Goal: Contribute content: Add original content to the website for others to see

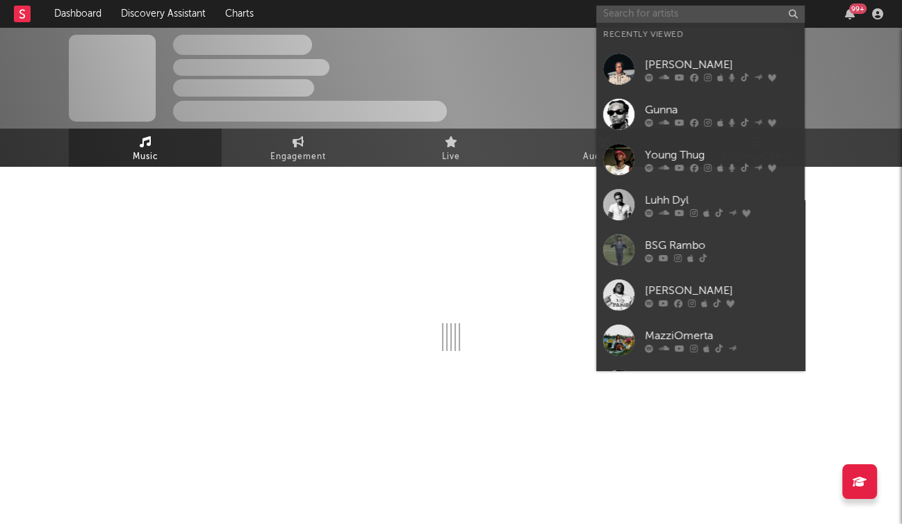
click at [692, 15] on input "text" at bounding box center [700, 14] width 208 height 17
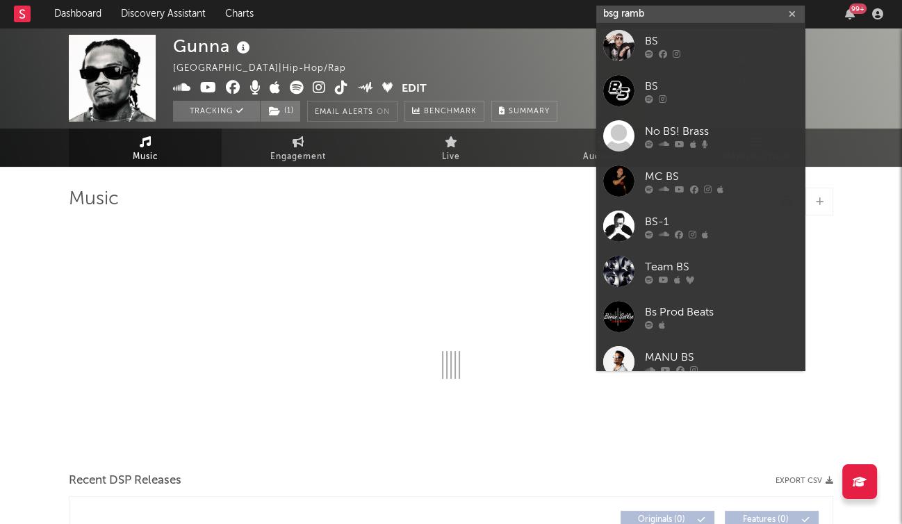
type input "bsg rambo"
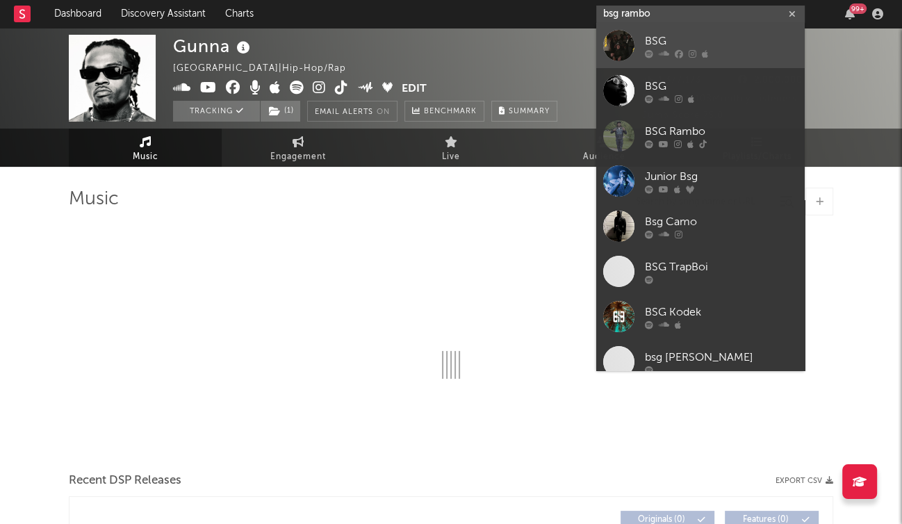
select select "6m"
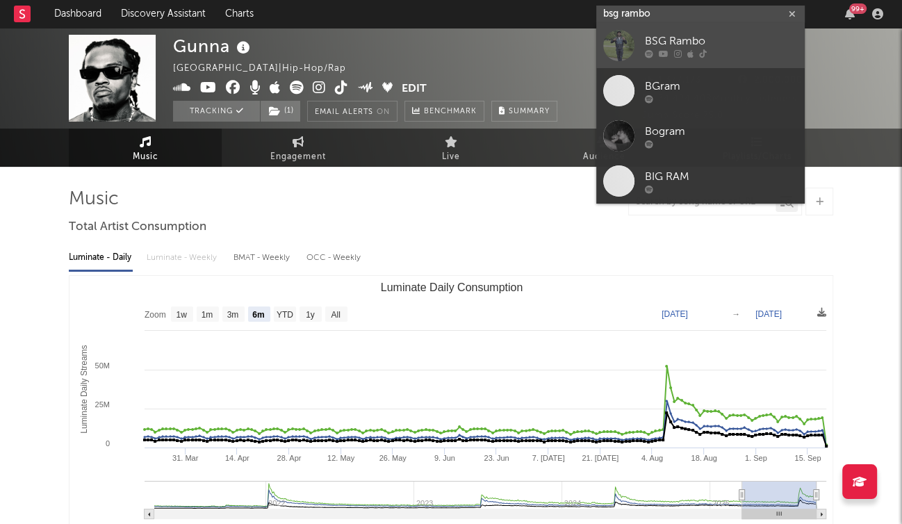
type input "bsg rambo"
click at [692, 29] on link "BSG Rambo" at bounding box center [700, 45] width 208 height 45
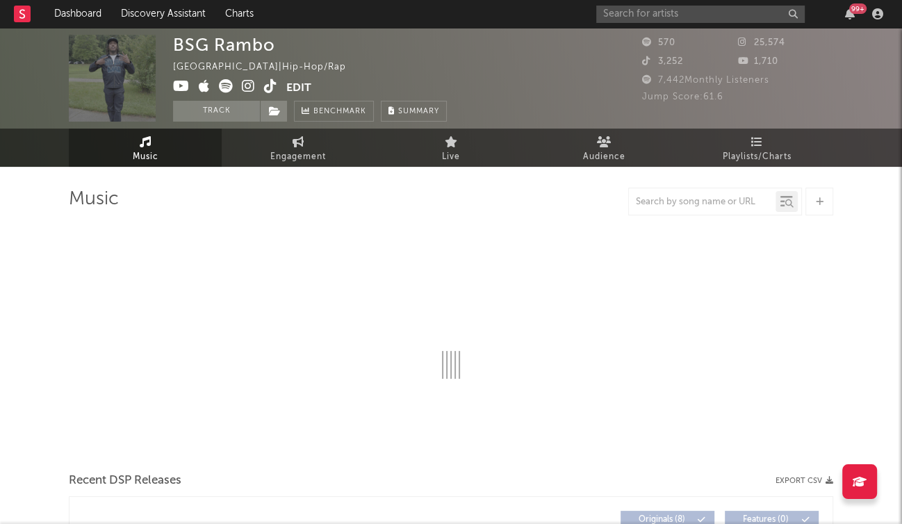
select select "1w"
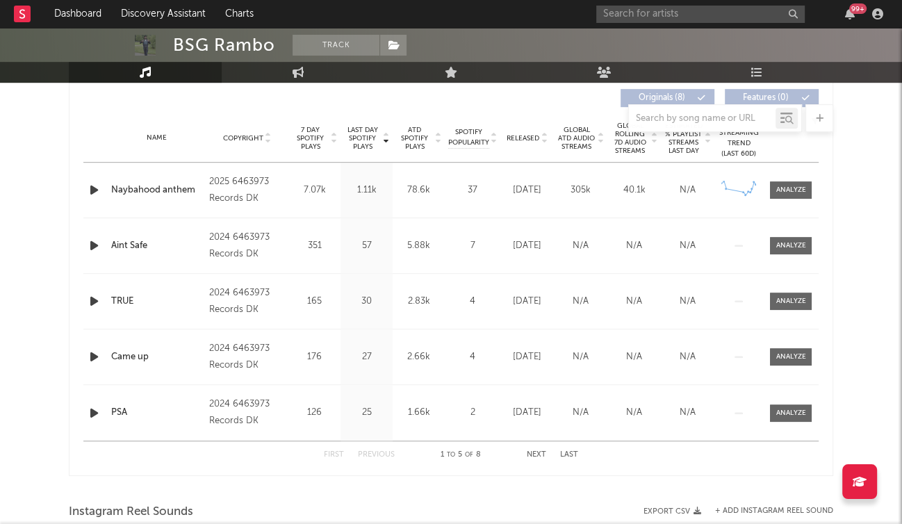
scroll to position [532, 0]
click at [784, 186] on div at bounding box center [791, 189] width 30 height 10
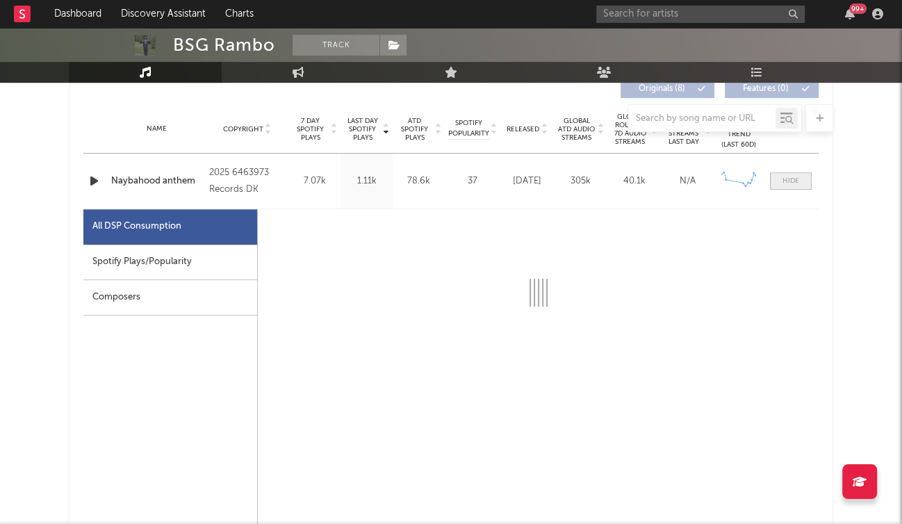
select select "1w"
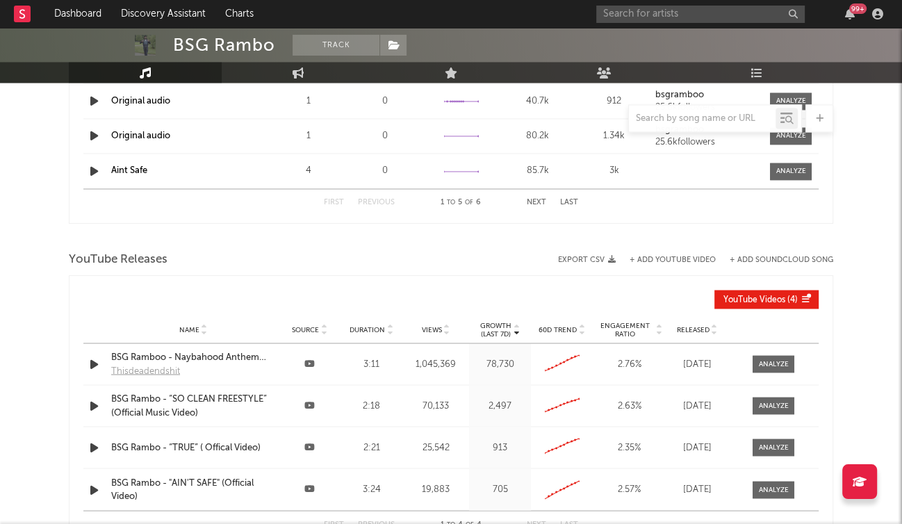
scroll to position [1786, 0]
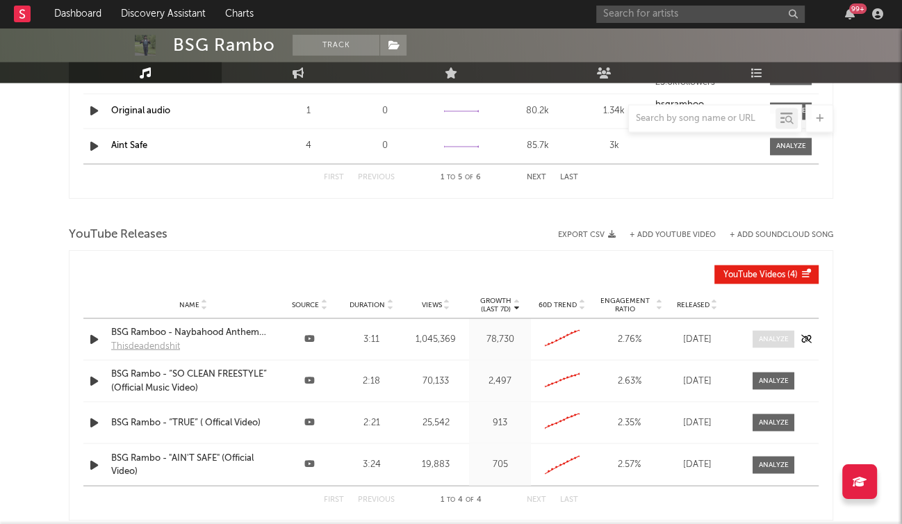
click at [778, 345] on span at bounding box center [773, 338] width 42 height 17
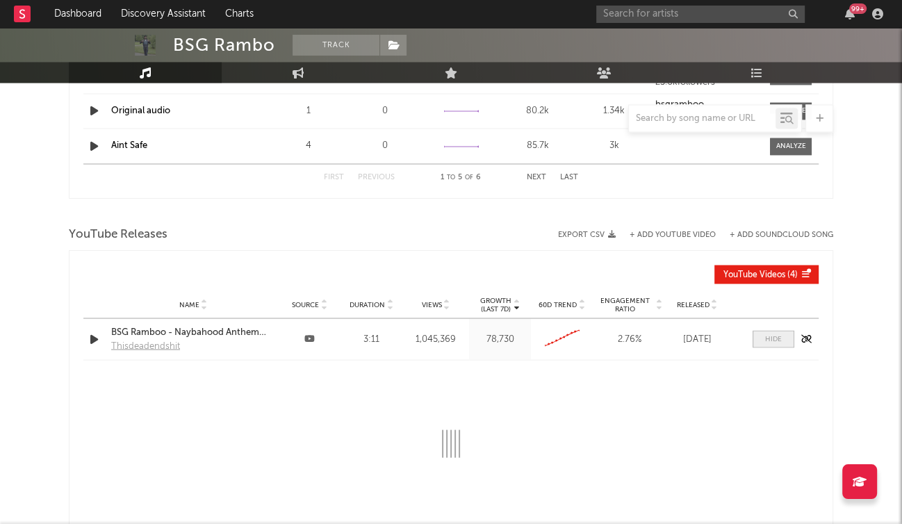
select select "3m"
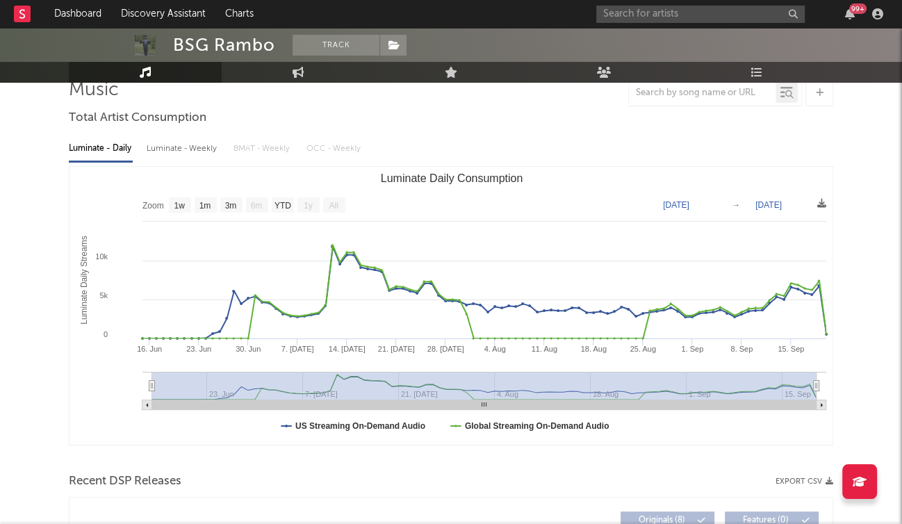
scroll to position [0, 0]
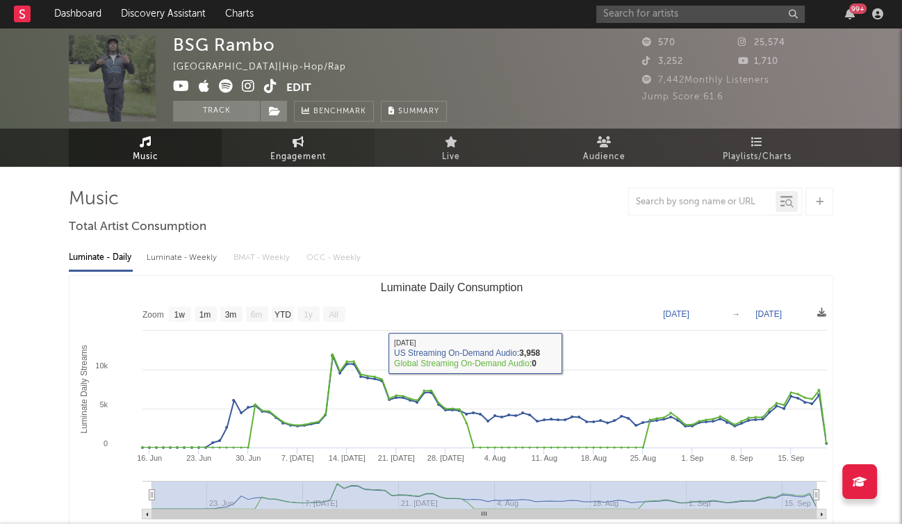
click at [286, 144] on link "Engagement" at bounding box center [298, 148] width 153 height 38
select select "1w"
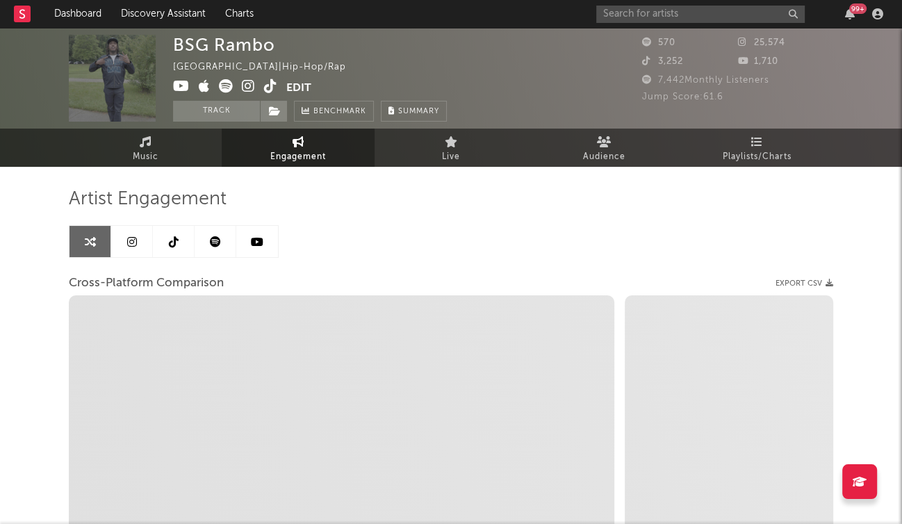
select select "1m"
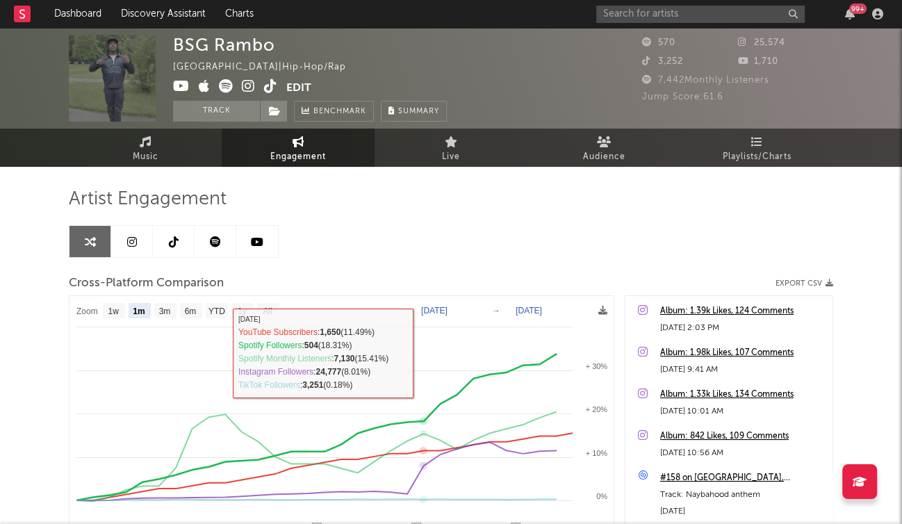
click at [436, 306] on text "Aug 23, 2025" at bounding box center [434, 311] width 26 height 10
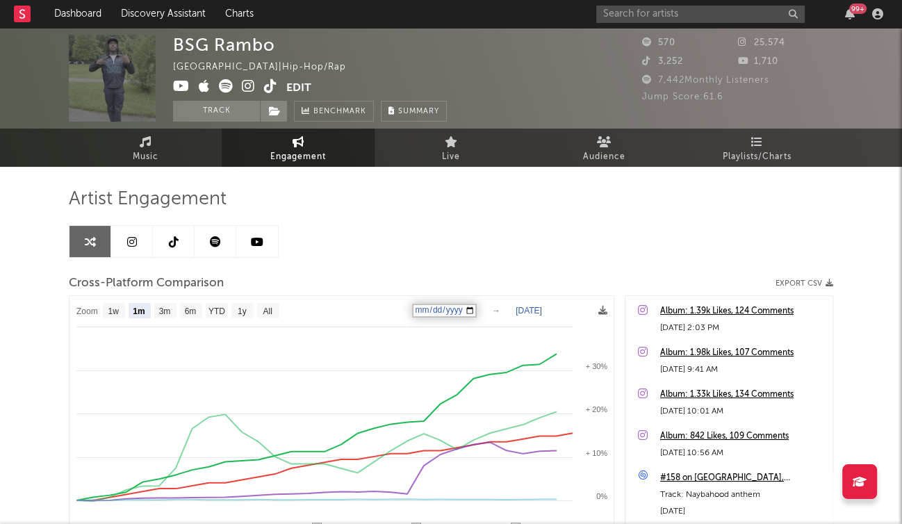
click at [477, 315] on input "2025-08-23" at bounding box center [444, 311] width 65 height 14
click at [477, 310] on input "2025-08-23" at bounding box center [444, 311] width 65 height 14
type input "2025-09-12"
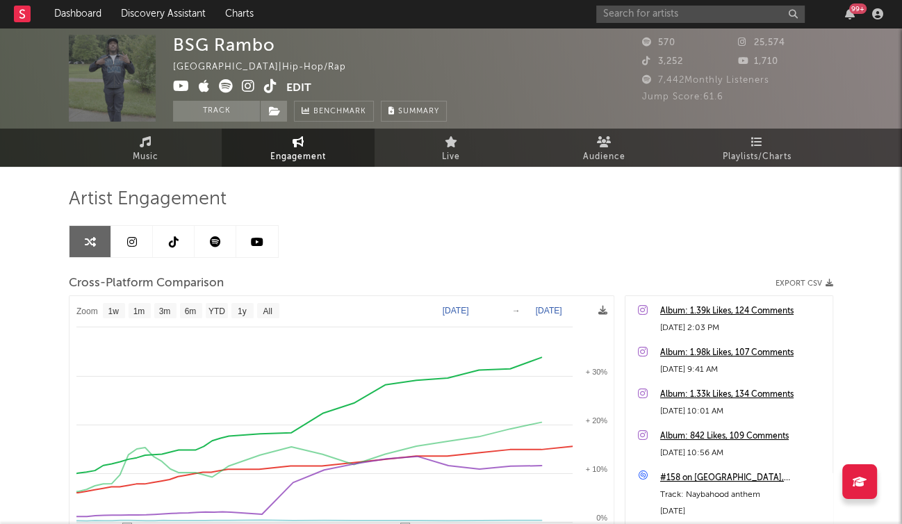
select select "1w"
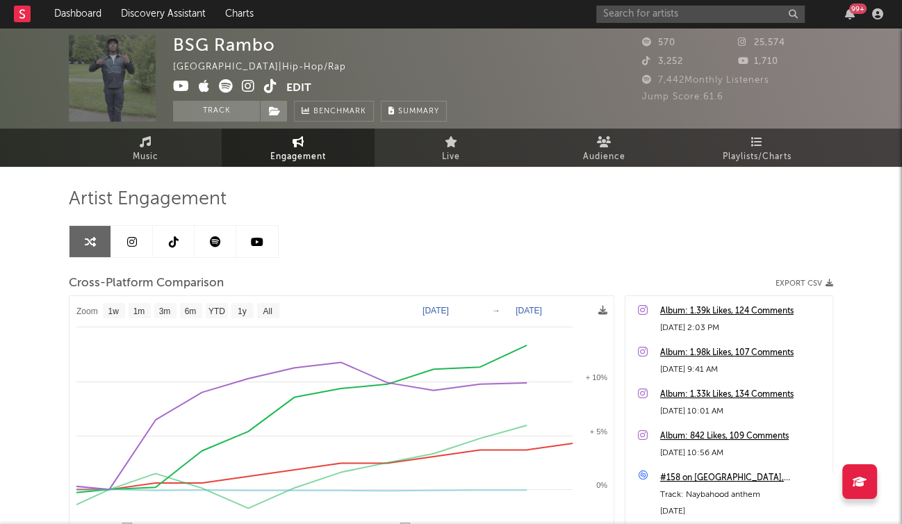
click at [445, 311] on text "Sep 12, 2025" at bounding box center [435, 311] width 26 height 10
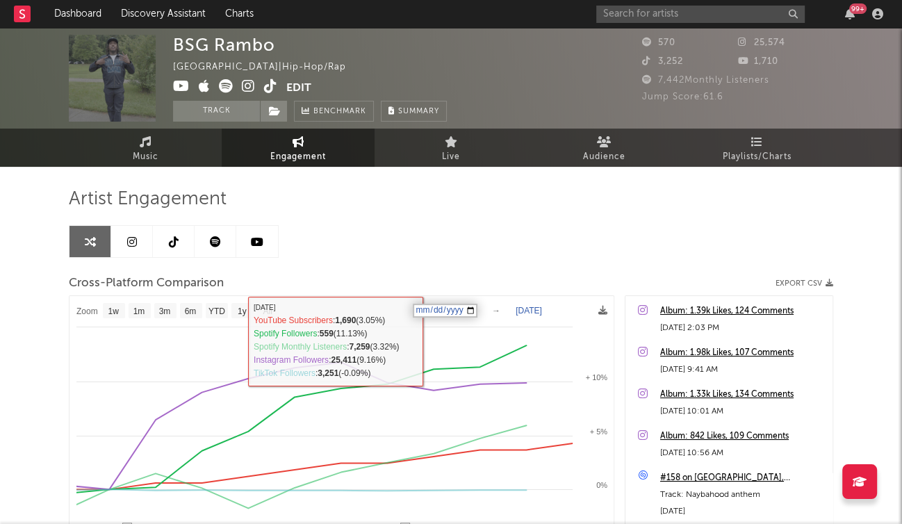
click at [473, 313] on input "2025-09-12" at bounding box center [445, 311] width 65 height 14
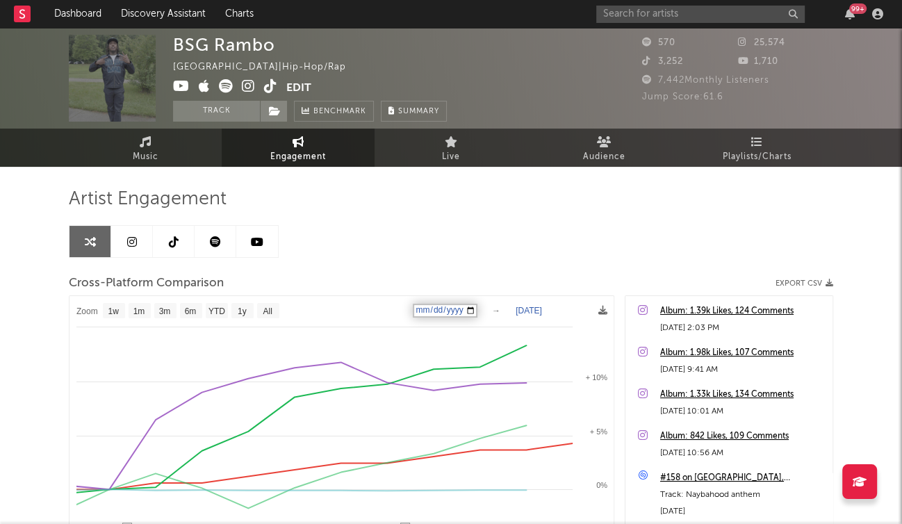
type input "2025-09-11"
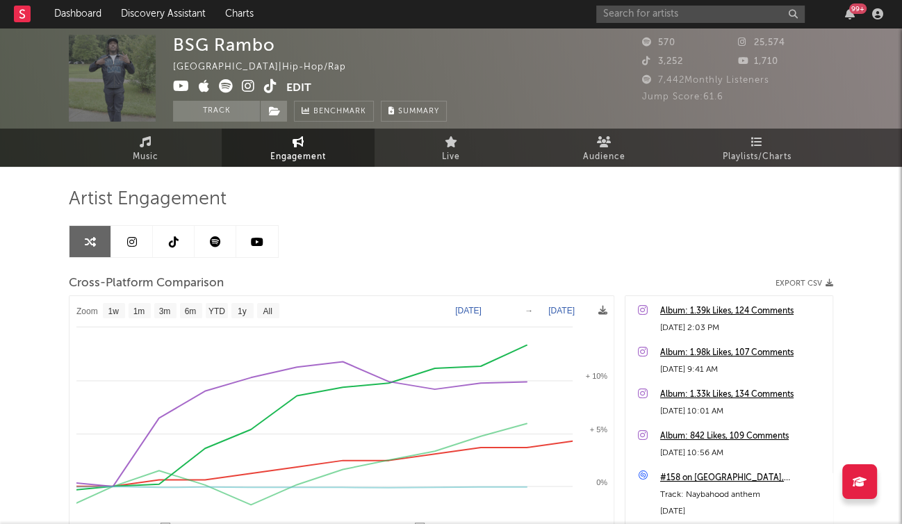
select select "1w"
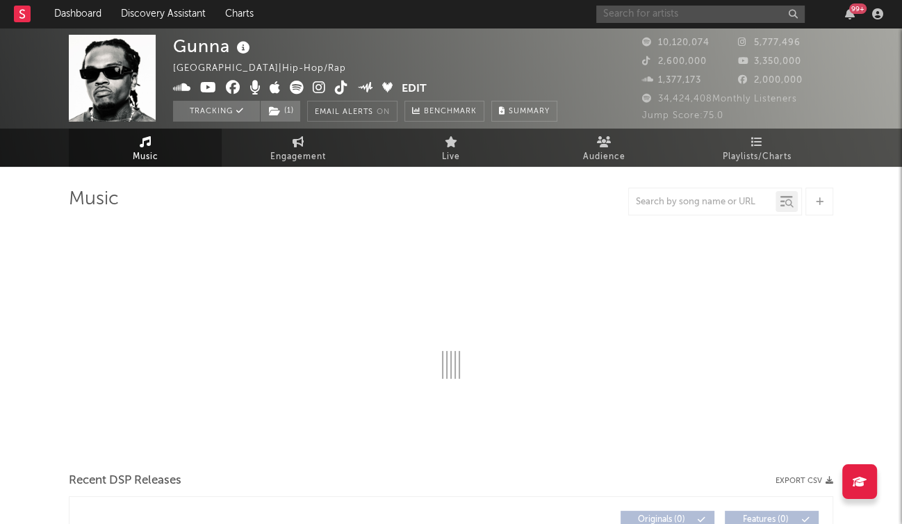
click at [715, 15] on input "text" at bounding box center [700, 14] width 208 height 17
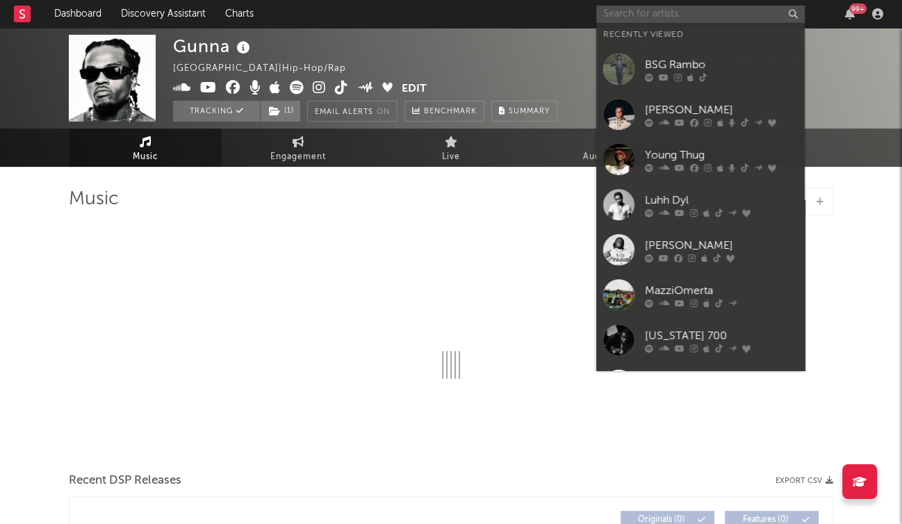
select select "6m"
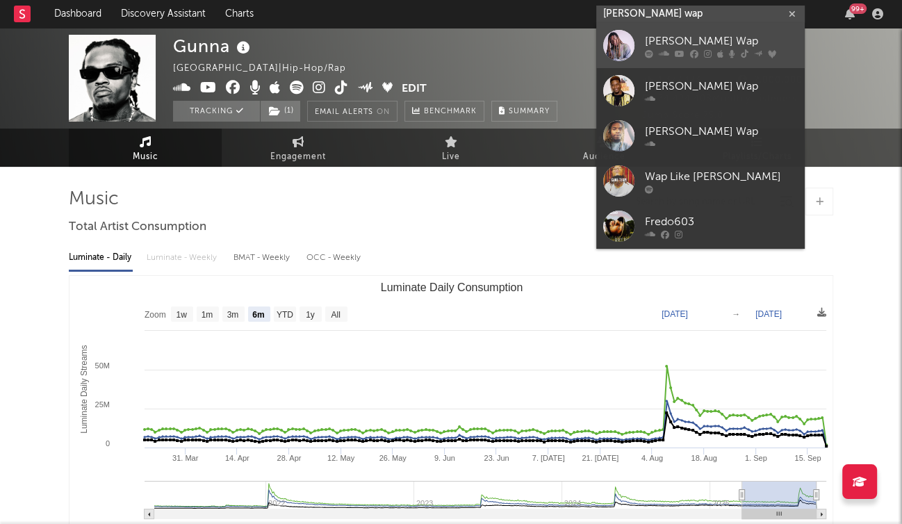
type input "fetty wap"
click at [715, 42] on div "Fetty Wap" at bounding box center [721, 41] width 153 height 17
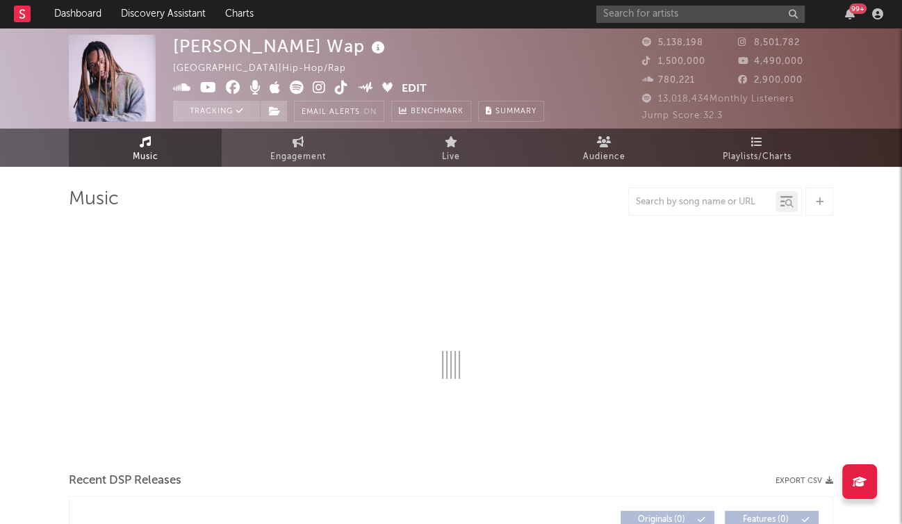
select select "6m"
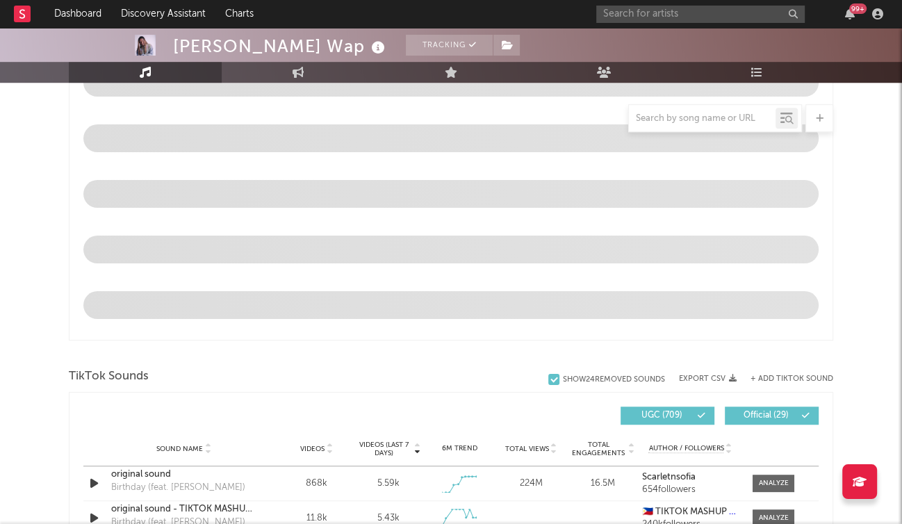
scroll to position [641, 0]
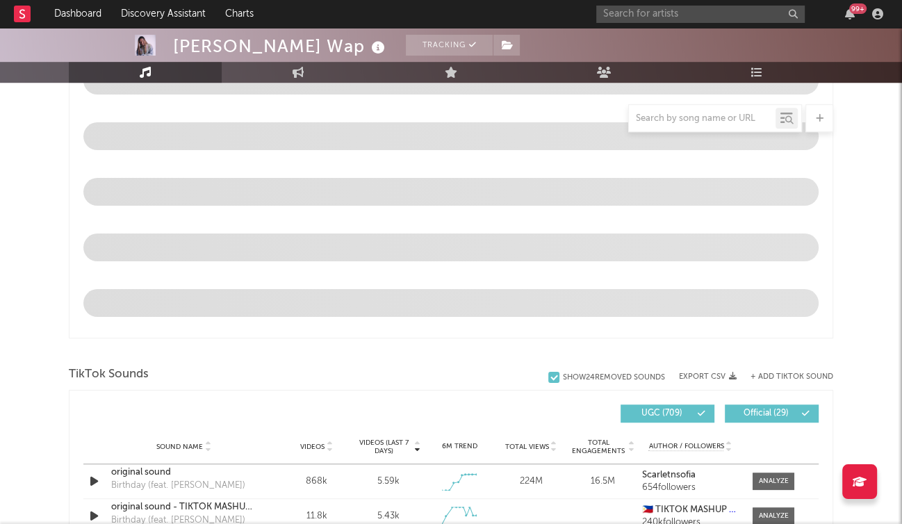
click at [786, 370] on div "+ Add TikTok Sound" at bounding box center [784, 377] width 97 height 14
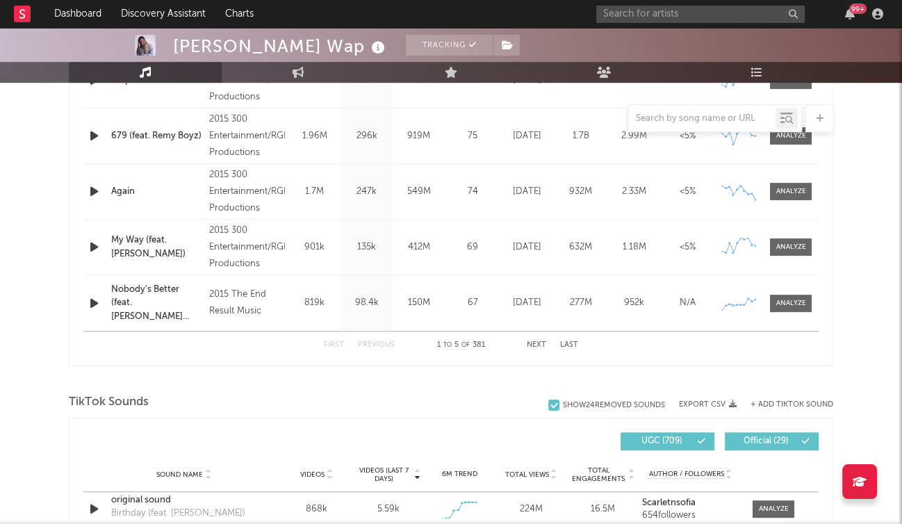
click at [786, 401] on button "+ Add TikTok Sound" at bounding box center [791, 405] width 83 height 8
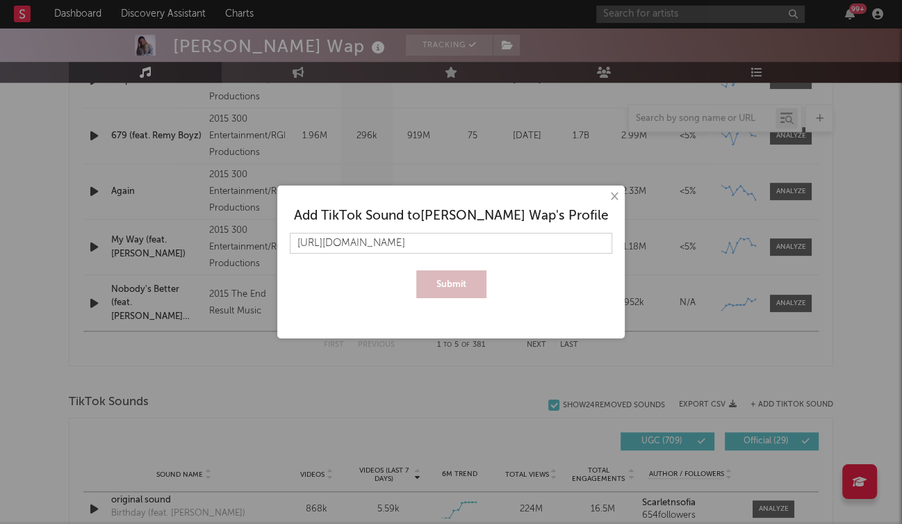
scroll to position [0, 13]
type input "https://www.tiktok.com/music/Trap-Queen-6705010066937874433"
click at [463, 292] on button "Submit" at bounding box center [451, 284] width 70 height 28
